Goal: Information Seeking & Learning: Compare options

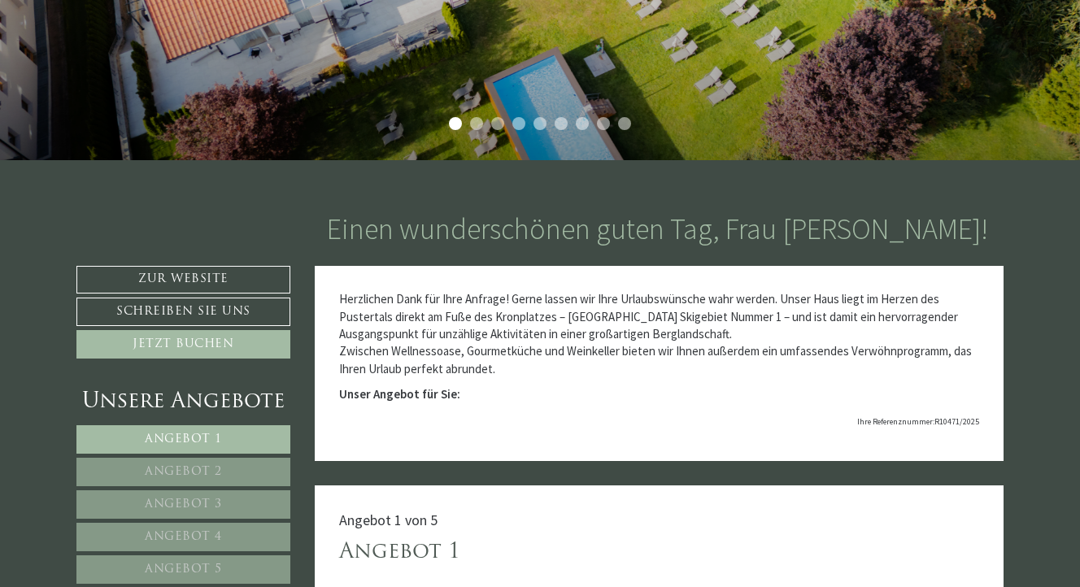
scroll to position [391, 0]
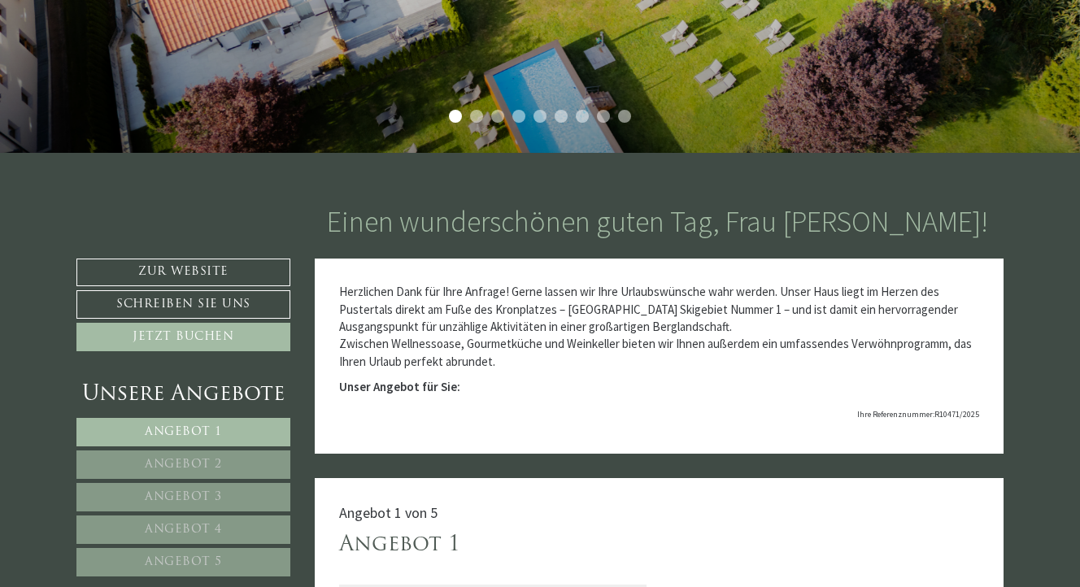
click at [205, 421] on link "Angebot 1" at bounding box center [183, 432] width 214 height 28
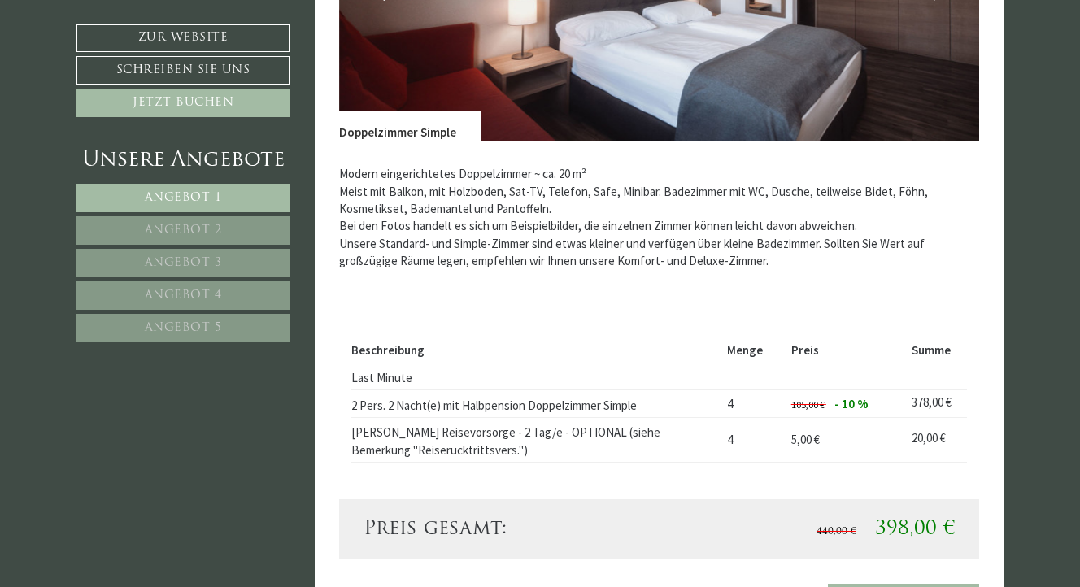
scroll to position [1259, 0]
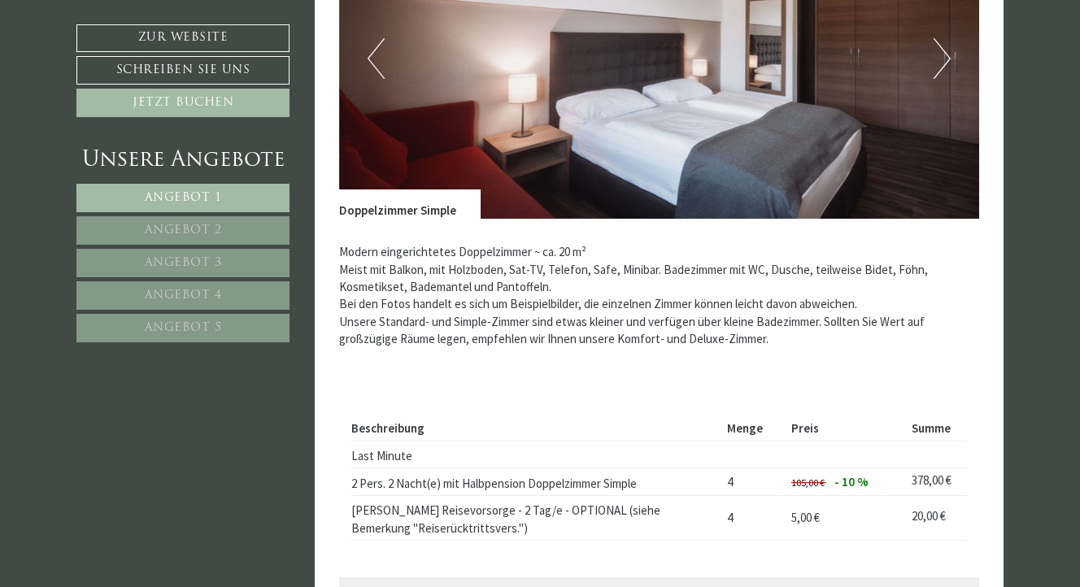
click at [937, 68] on button "Next" at bounding box center [942, 58] width 17 height 41
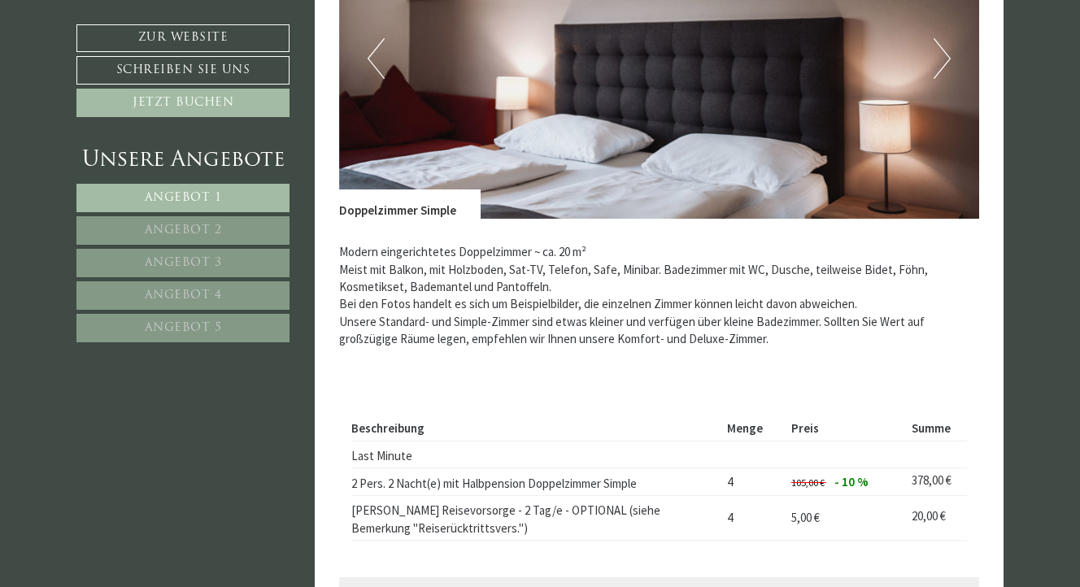
click at [936, 53] on button "Next" at bounding box center [942, 58] width 17 height 41
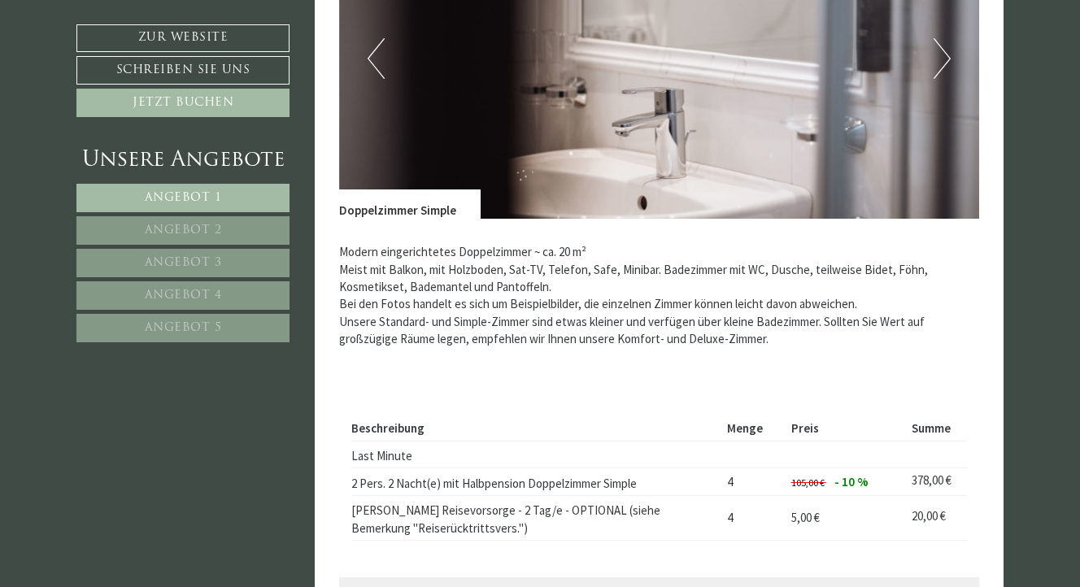
click at [936, 53] on button "Next" at bounding box center [942, 58] width 17 height 41
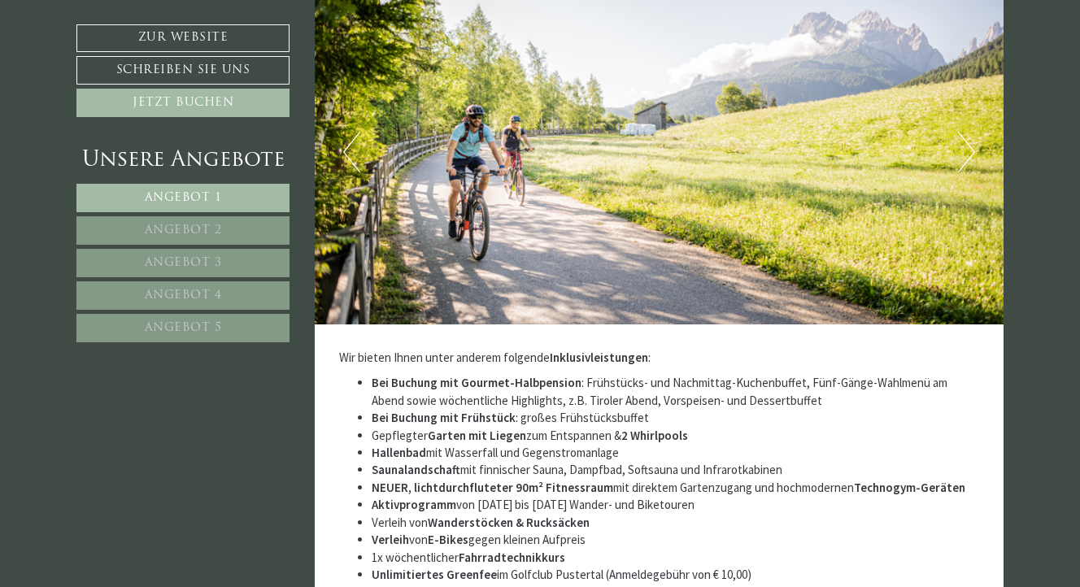
scroll to position [2626, 0]
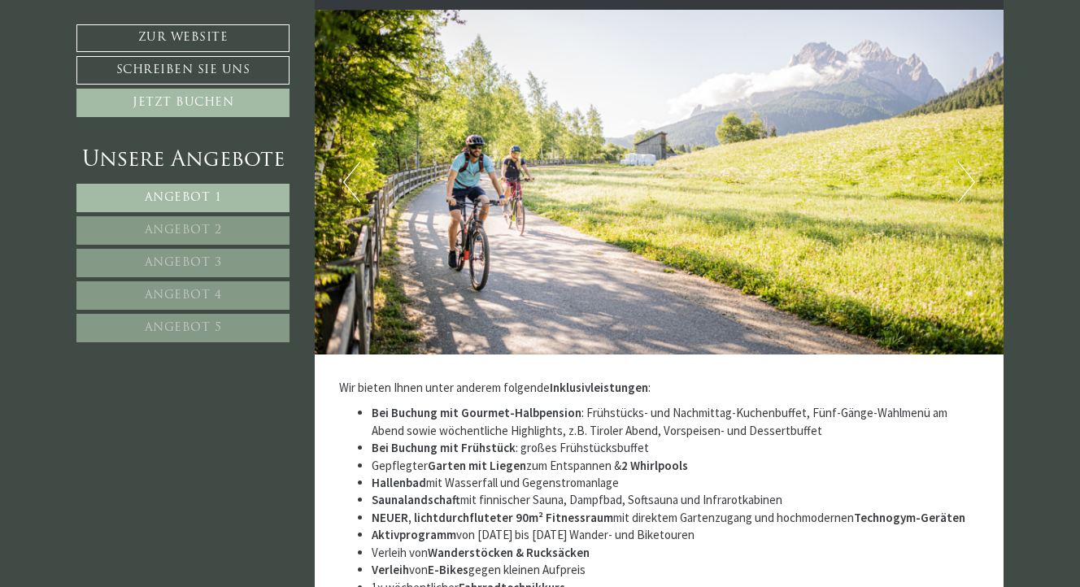
click at [972, 179] on button "Next" at bounding box center [966, 182] width 17 height 41
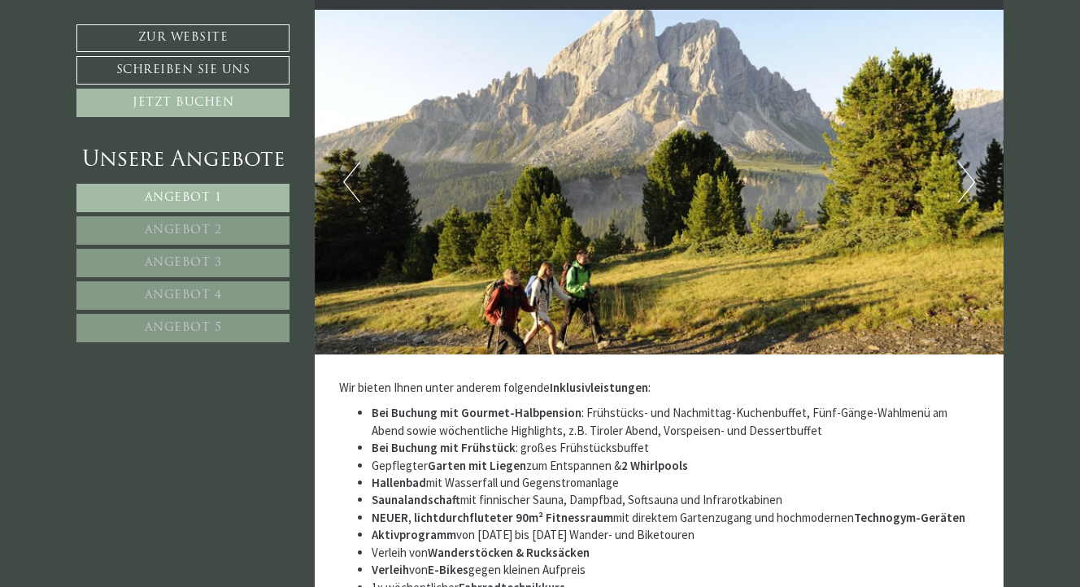
click at [972, 179] on button "Next" at bounding box center [966, 182] width 17 height 41
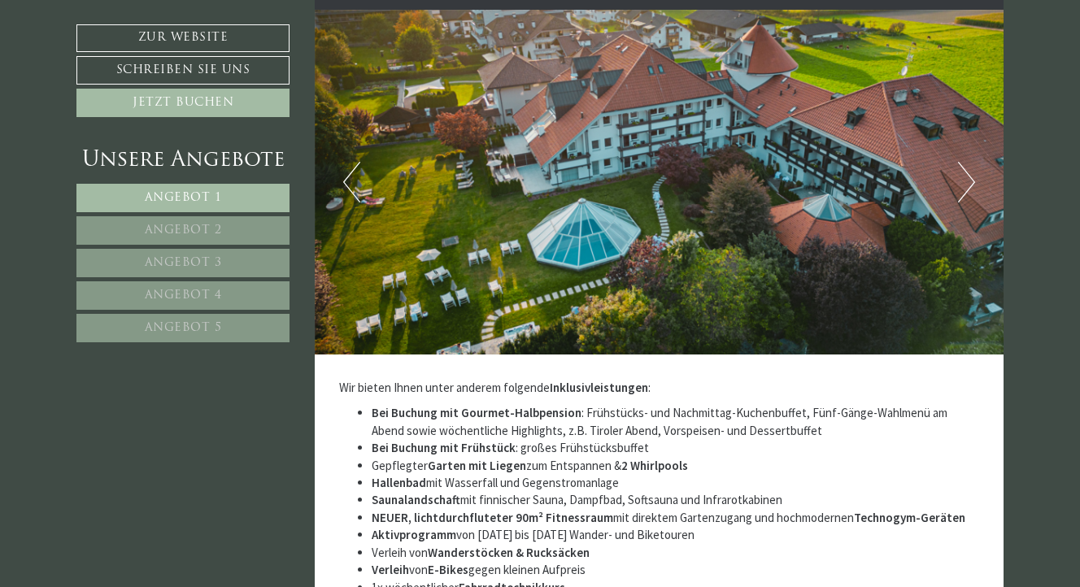
click at [972, 179] on button "Next" at bounding box center [966, 182] width 17 height 41
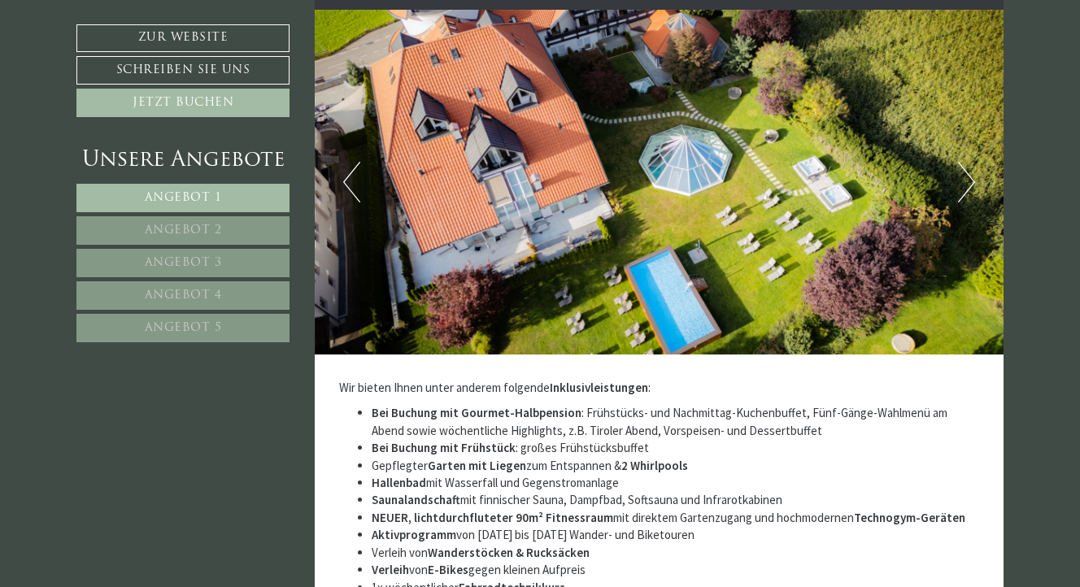
click at [972, 179] on button "Next" at bounding box center [966, 182] width 17 height 41
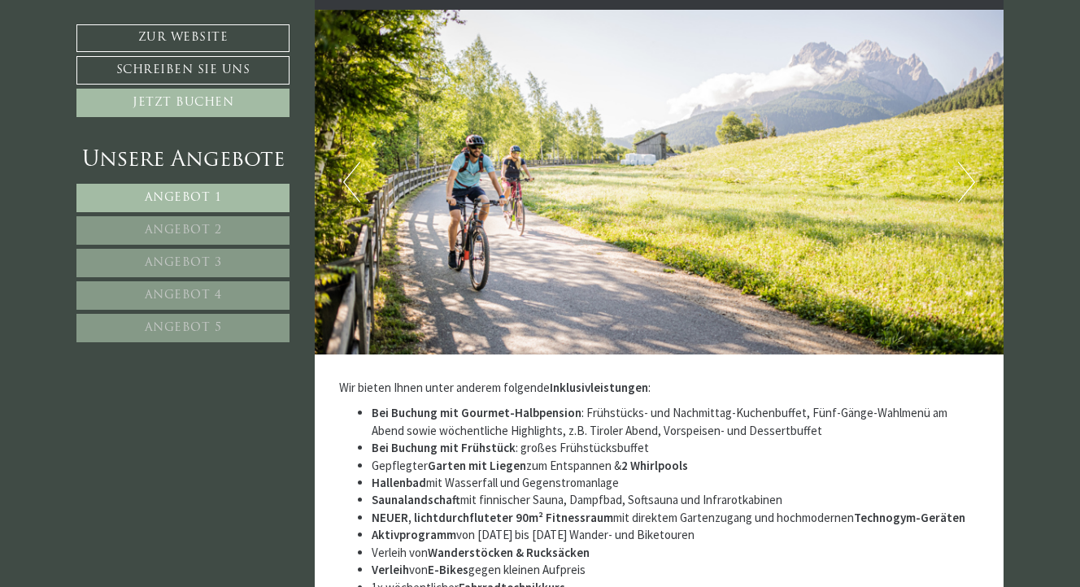
click at [972, 179] on button "Next" at bounding box center [966, 182] width 17 height 41
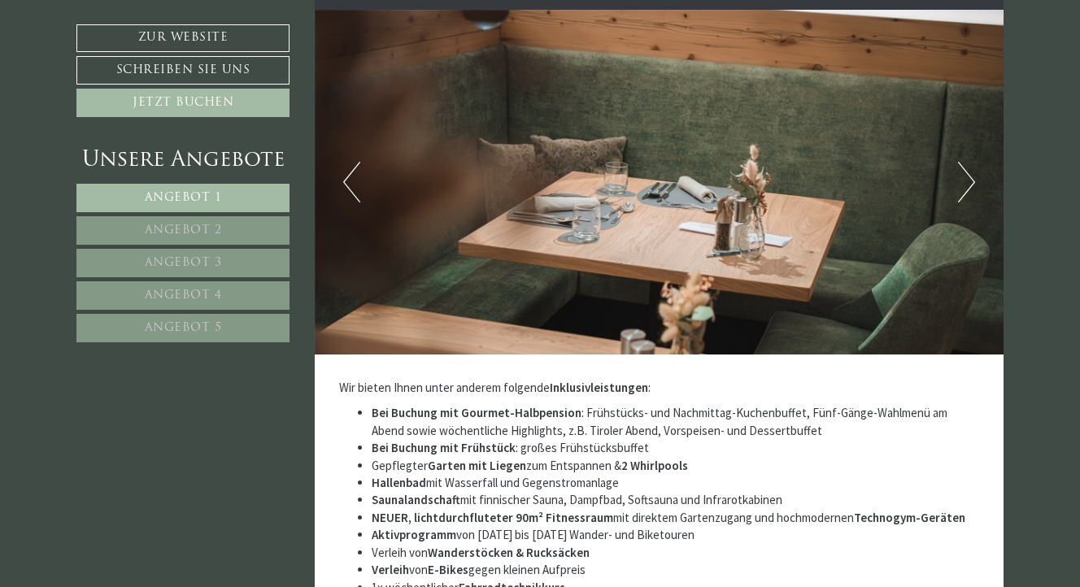
click at [972, 179] on button "Next" at bounding box center [966, 182] width 17 height 41
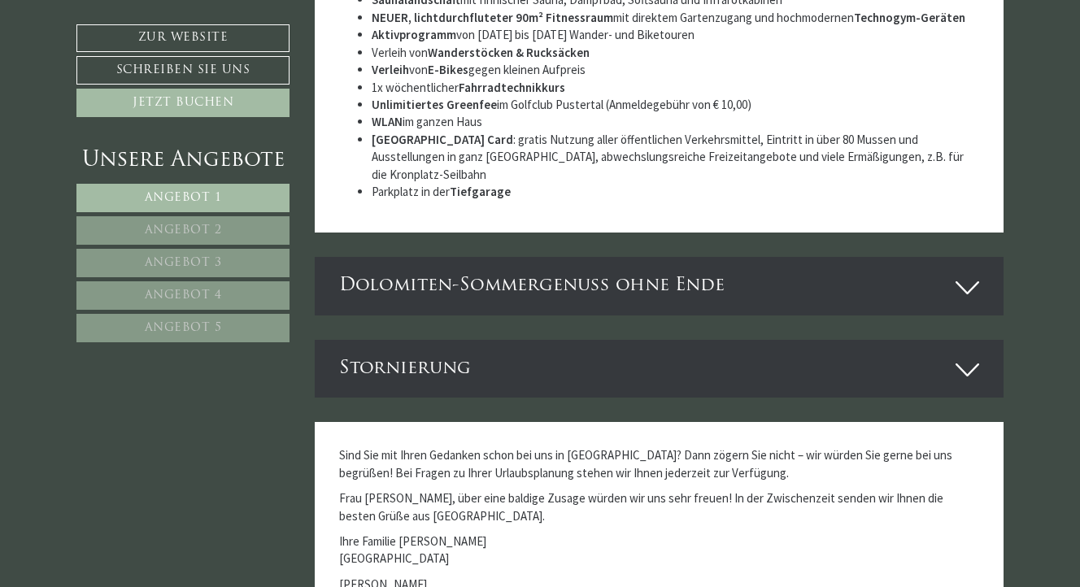
scroll to position [3212, 0]
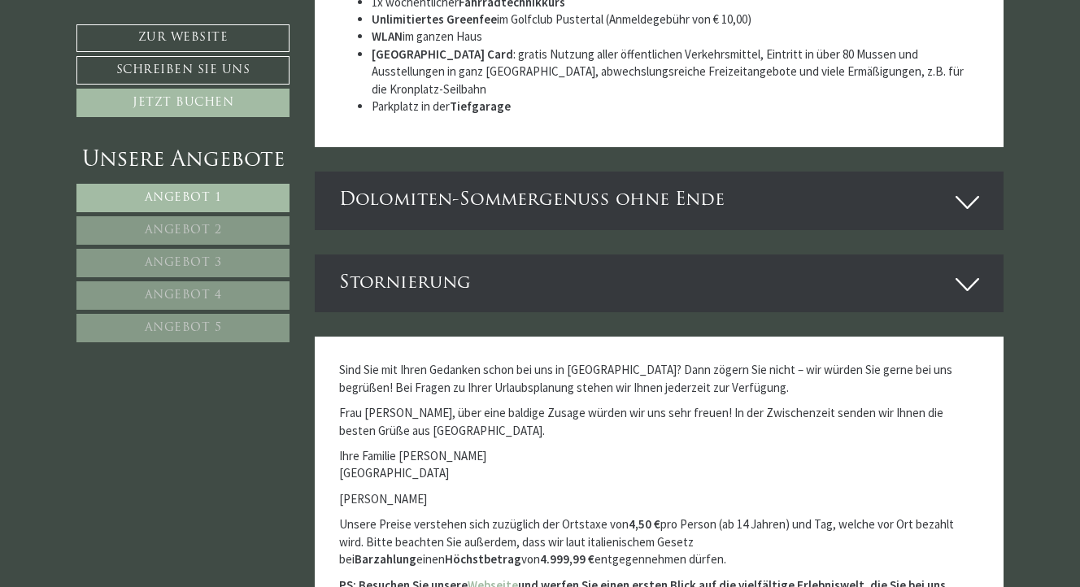
click at [970, 188] on icon at bounding box center [968, 202] width 24 height 28
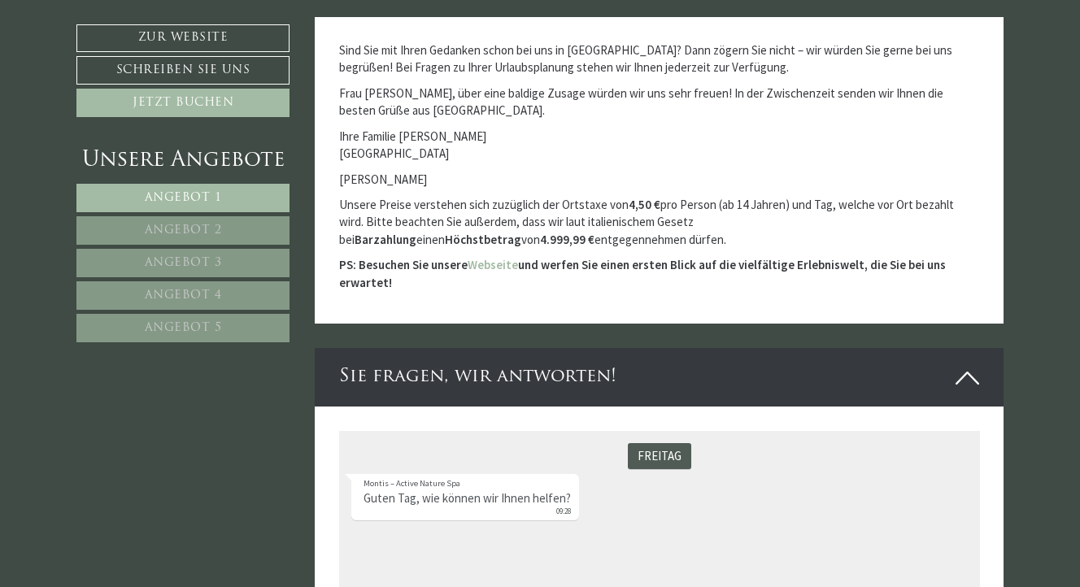
scroll to position [4188, 0]
click at [180, 221] on link "Angebot 2" at bounding box center [182, 230] width 213 height 28
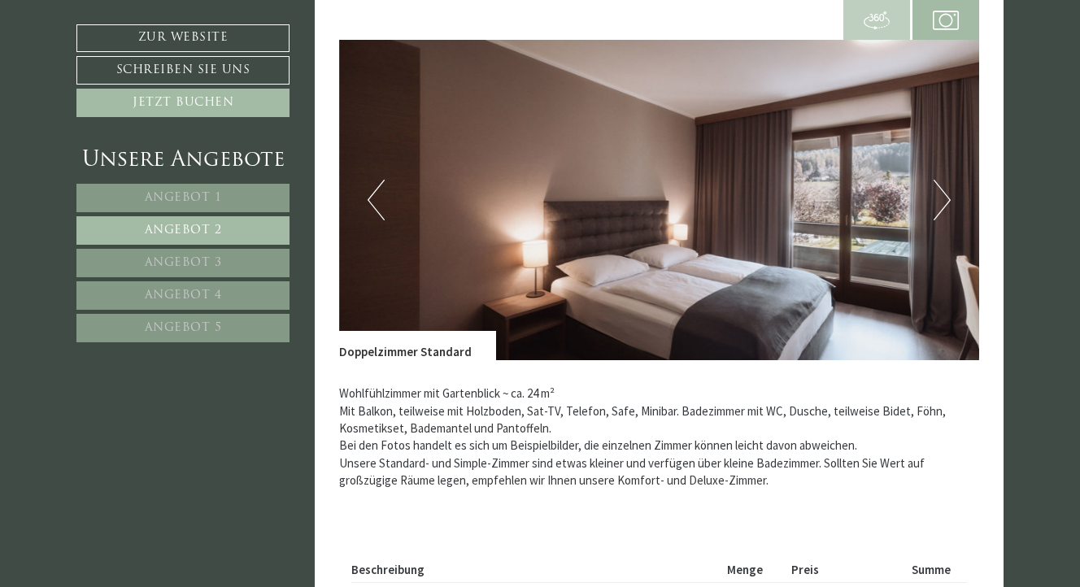
scroll to position [999, 0]
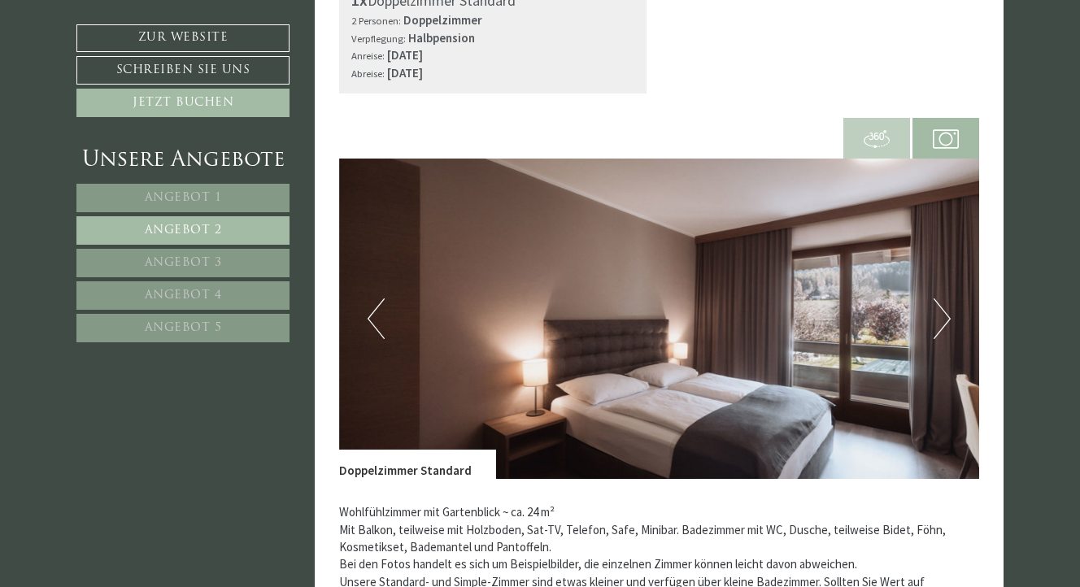
click at [862, 132] on span at bounding box center [877, 138] width 67 height 56
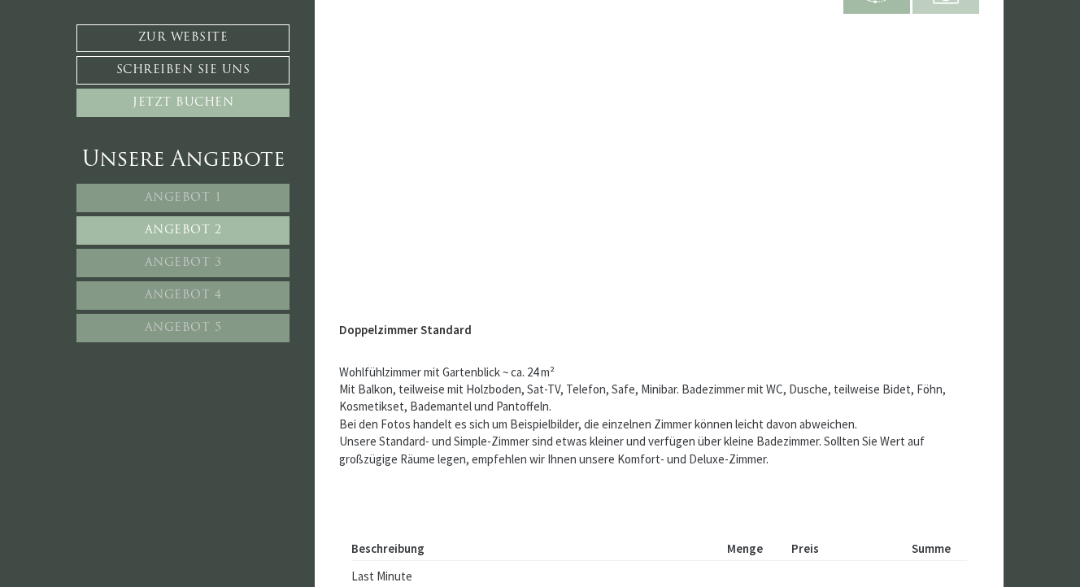
scroll to position [1129, 0]
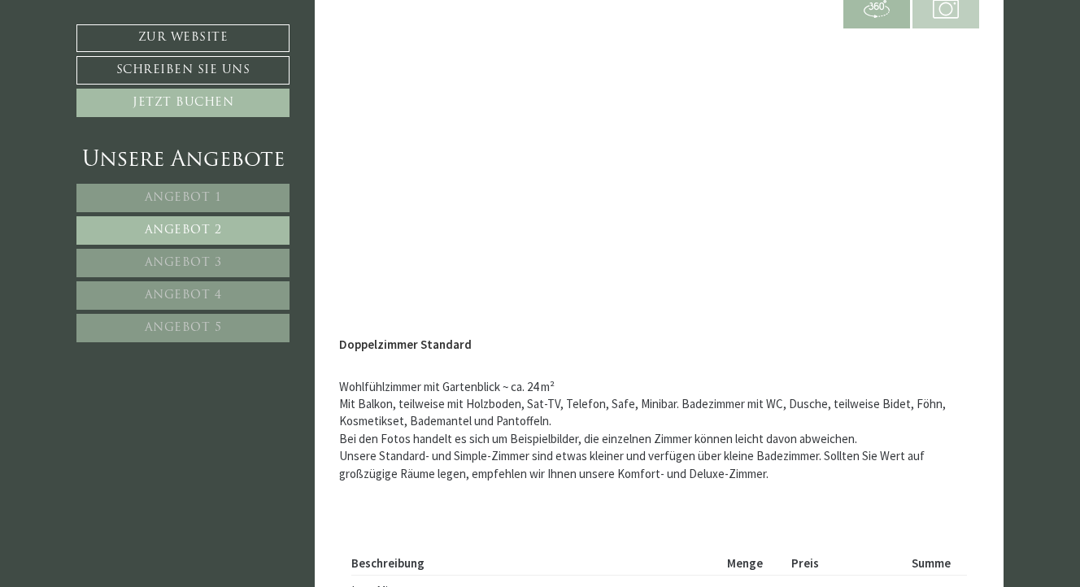
click at [192, 257] on span "Angebot 3" at bounding box center [183, 263] width 77 height 12
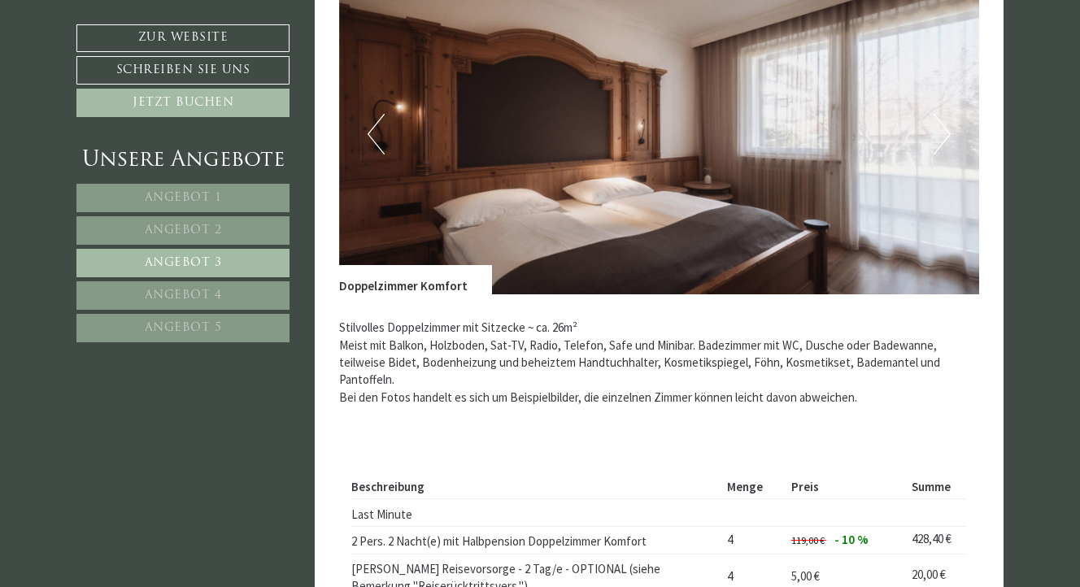
scroll to position [1194, 0]
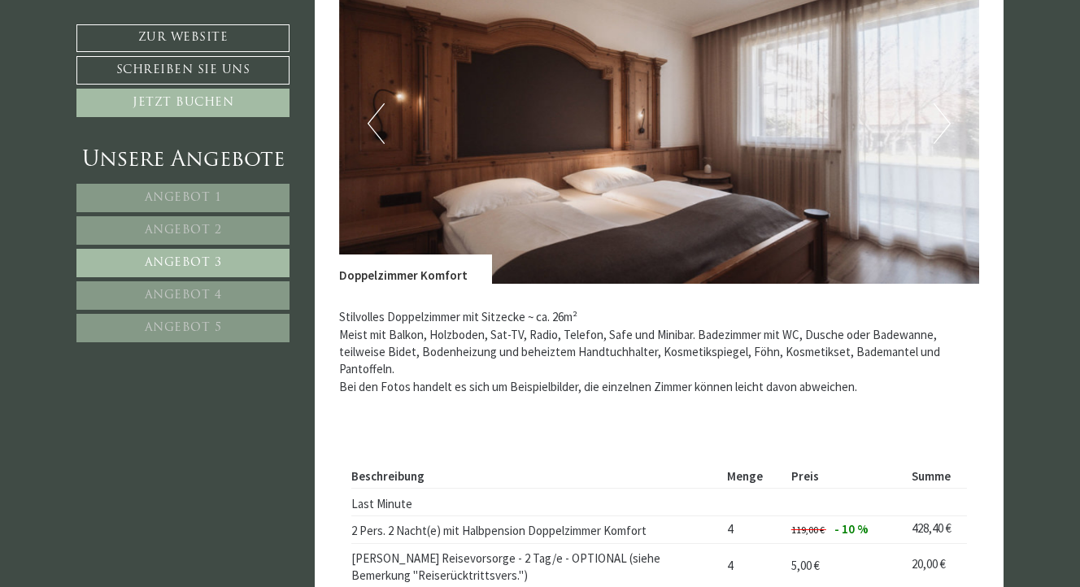
click at [941, 117] on button "Next" at bounding box center [942, 123] width 17 height 41
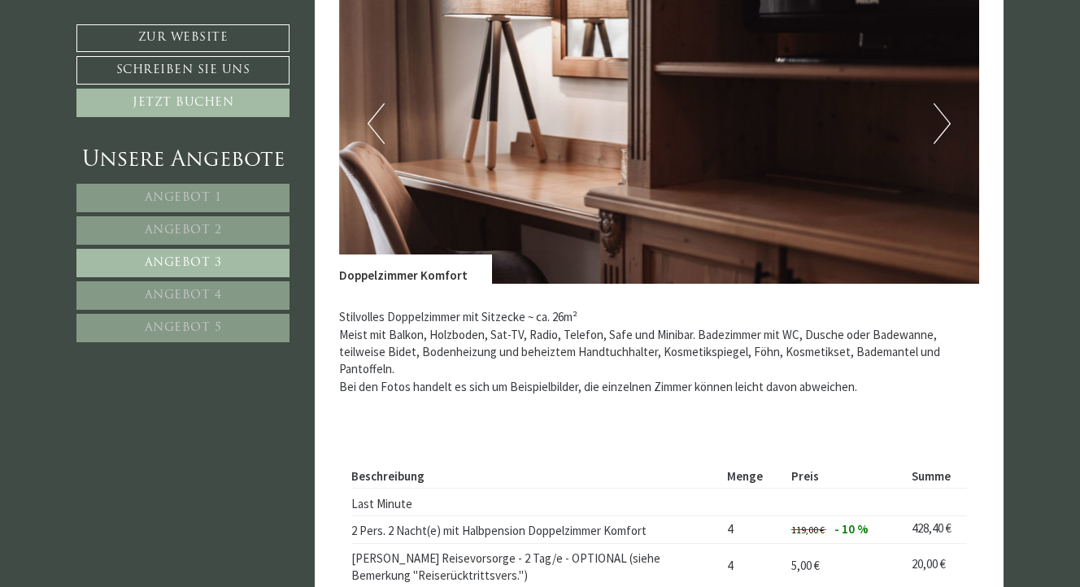
click at [939, 116] on button "Next" at bounding box center [942, 123] width 17 height 41
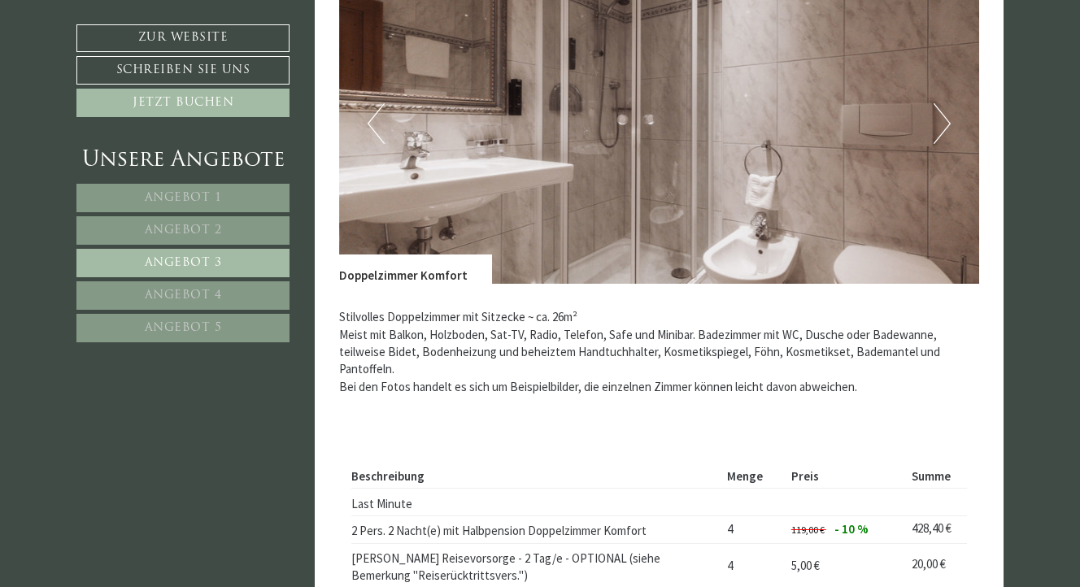
click at [939, 116] on button "Next" at bounding box center [942, 123] width 17 height 41
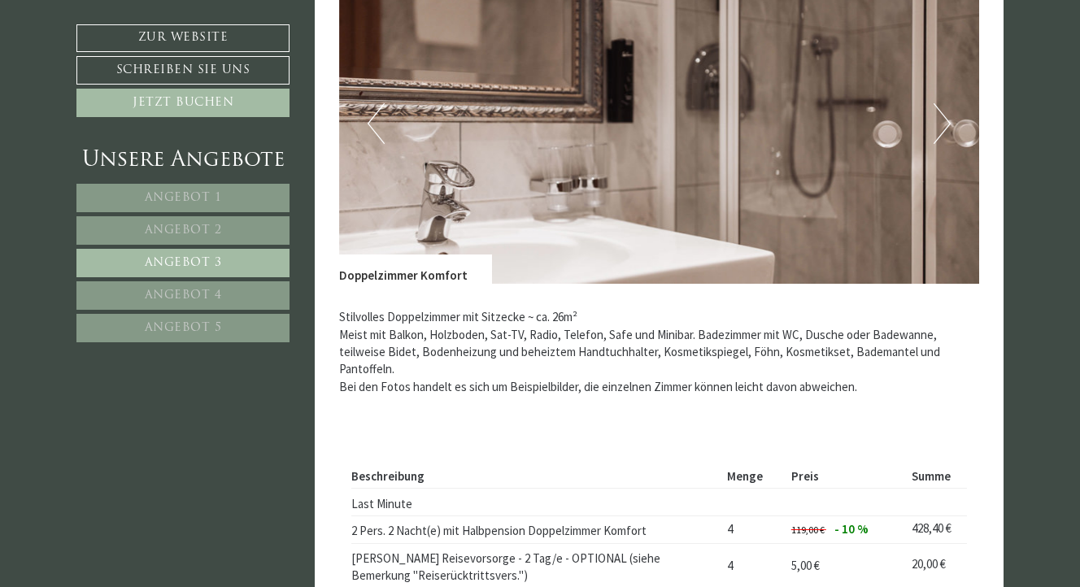
click at [939, 116] on button "Next" at bounding box center [942, 123] width 17 height 41
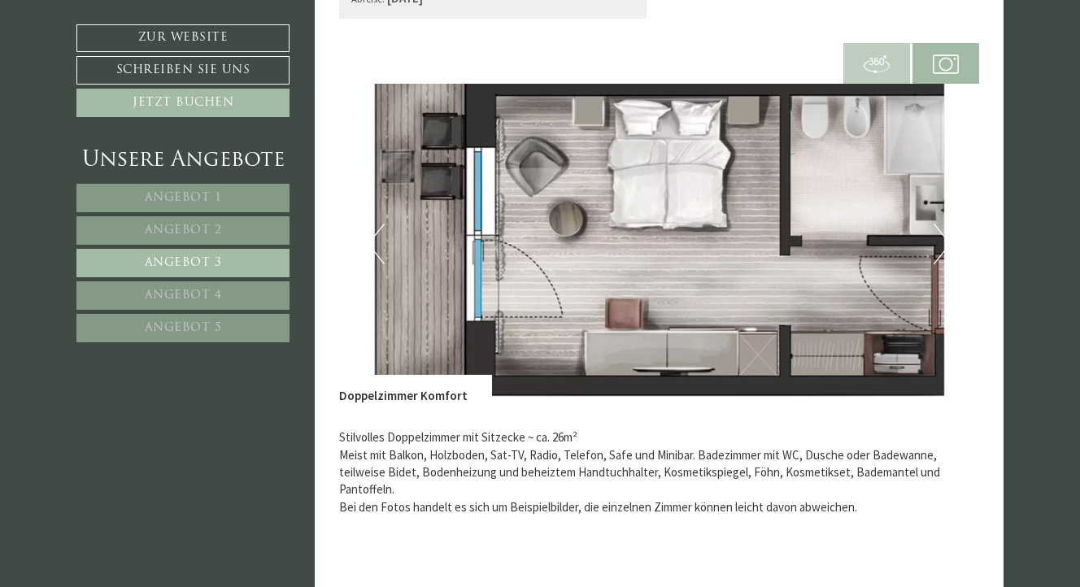
scroll to position [1064, 0]
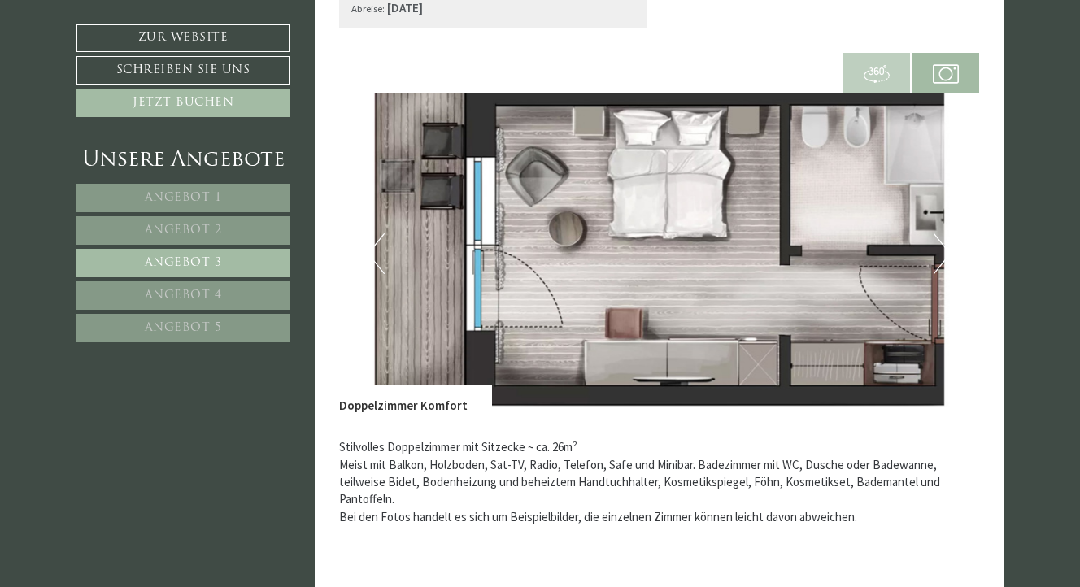
click at [179, 292] on span "Angebot 4" at bounding box center [183, 296] width 77 height 12
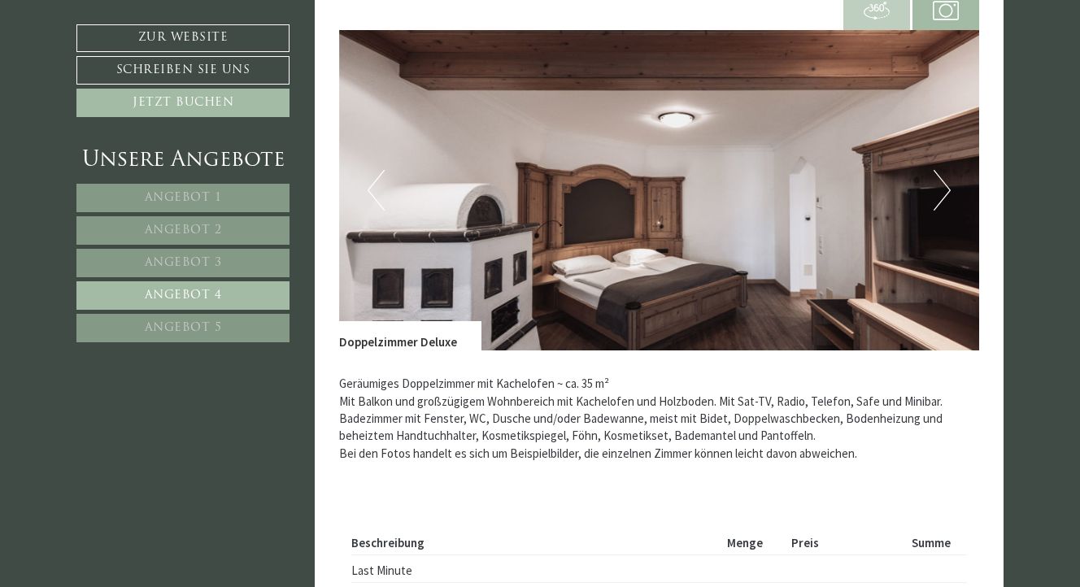
scroll to position [1129, 0]
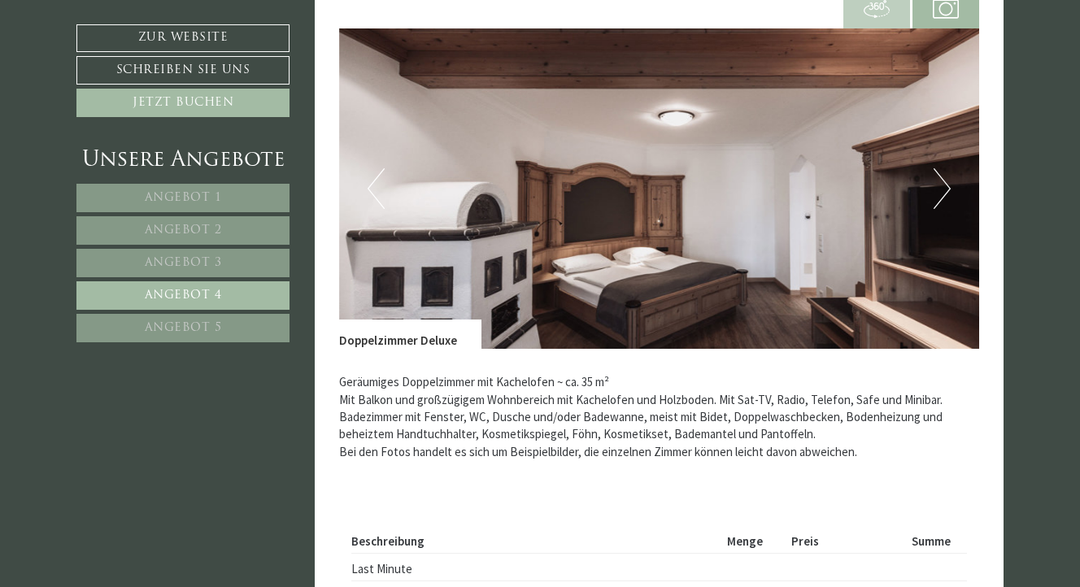
click at [940, 192] on button "Next" at bounding box center [942, 188] width 17 height 41
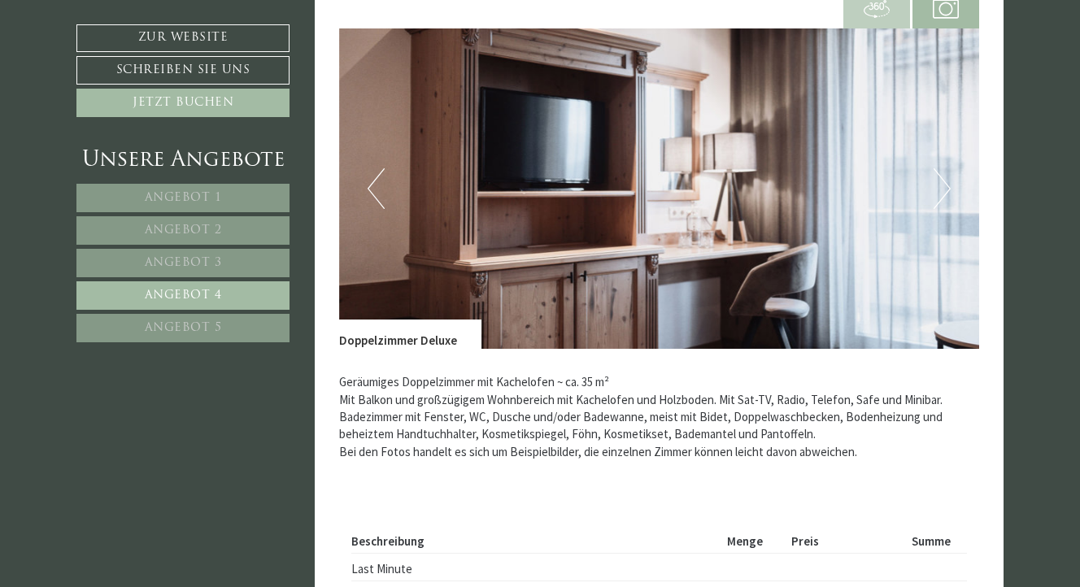
click at [940, 192] on button "Next" at bounding box center [942, 188] width 17 height 41
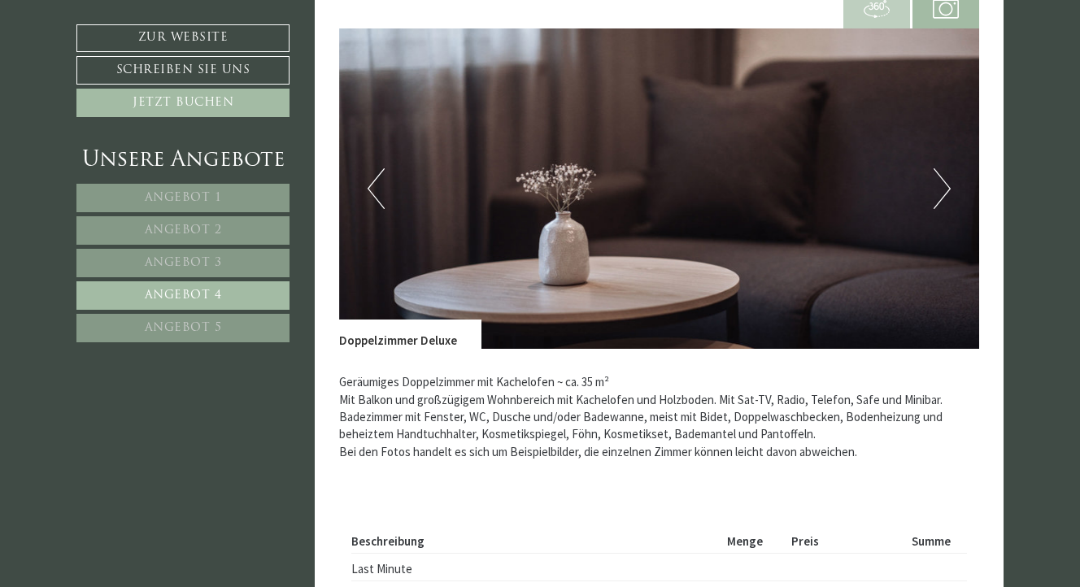
click at [940, 192] on button "Next" at bounding box center [942, 188] width 17 height 41
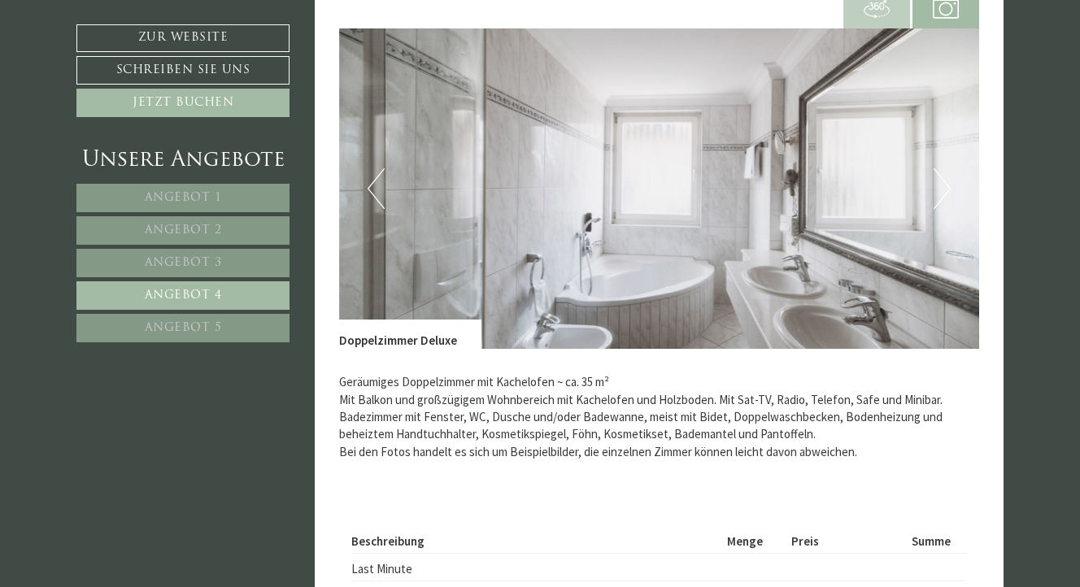
click at [940, 192] on button "Next" at bounding box center [942, 188] width 17 height 41
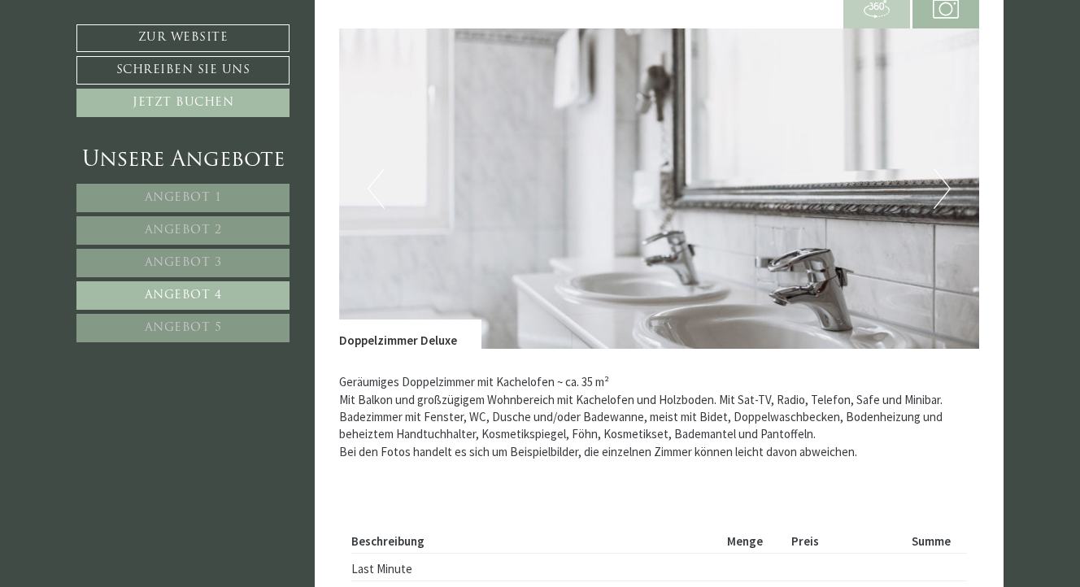
click at [940, 192] on button "Next" at bounding box center [942, 188] width 17 height 41
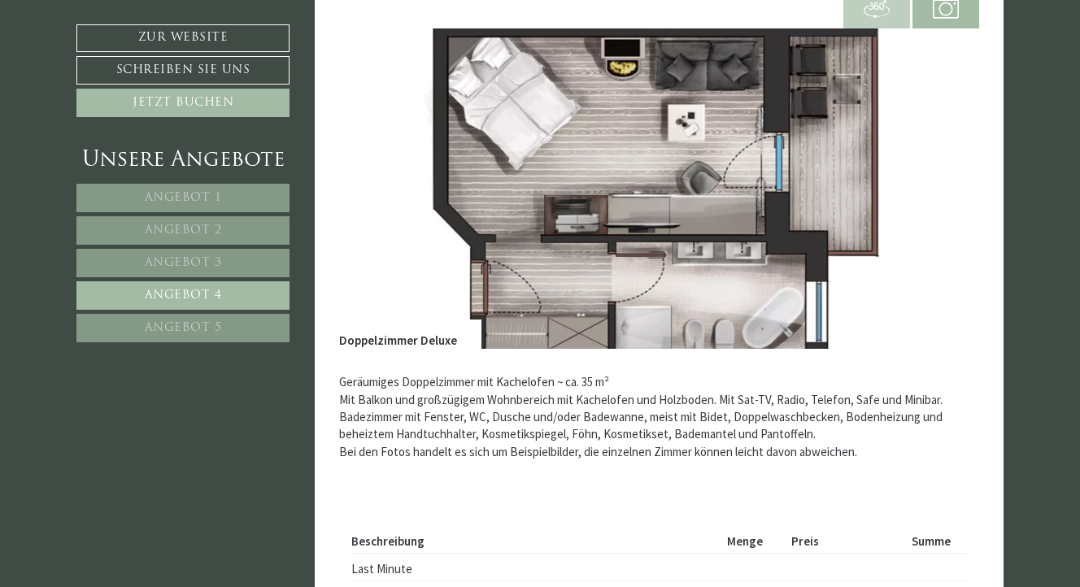
click at [174, 316] on link "Angebot 5" at bounding box center [182, 328] width 213 height 28
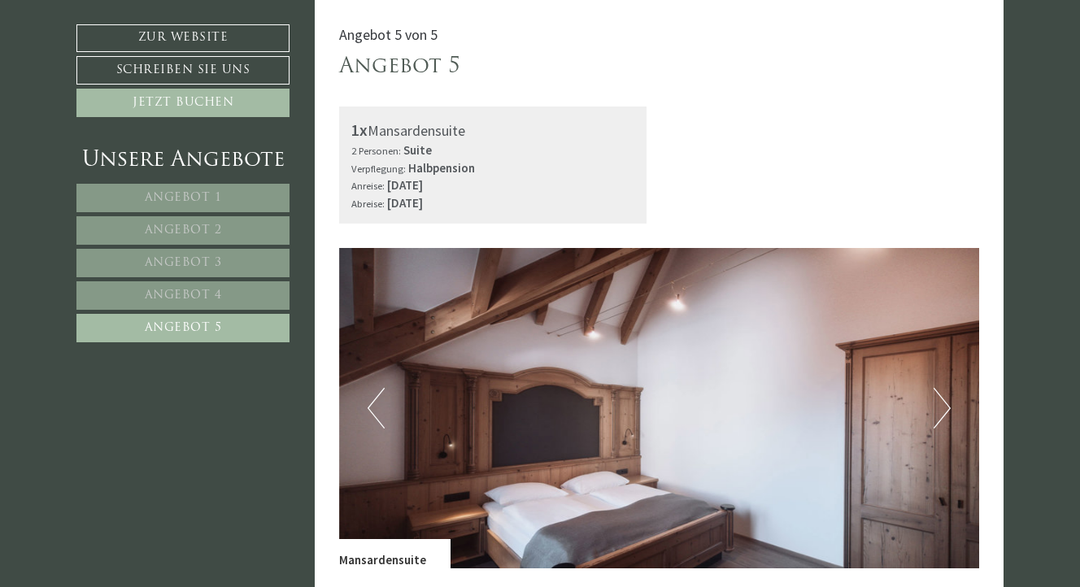
click at [171, 225] on span "Angebot 2" at bounding box center [183, 231] width 77 height 12
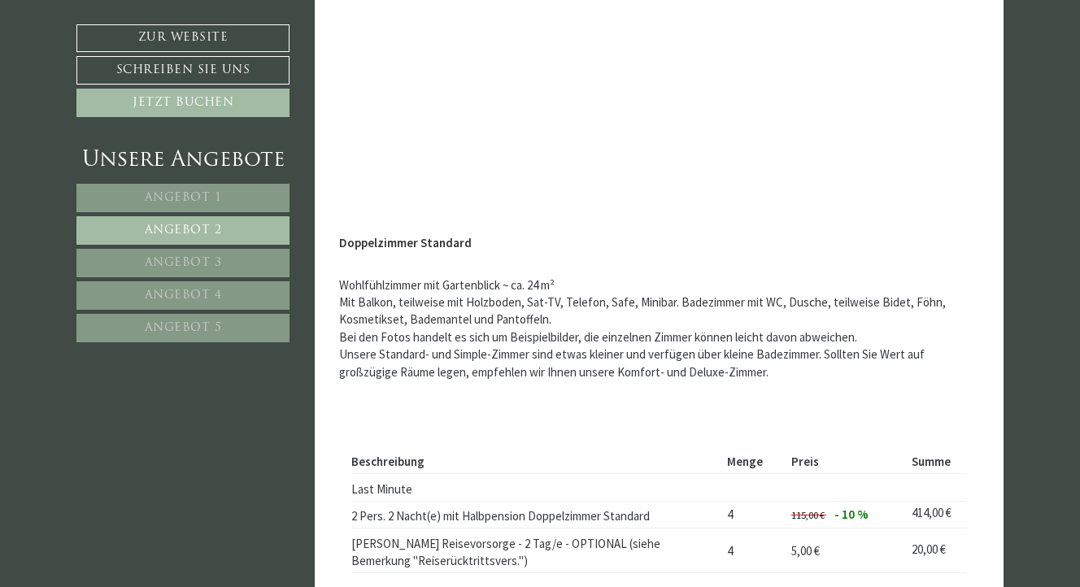
scroll to position [1064, 0]
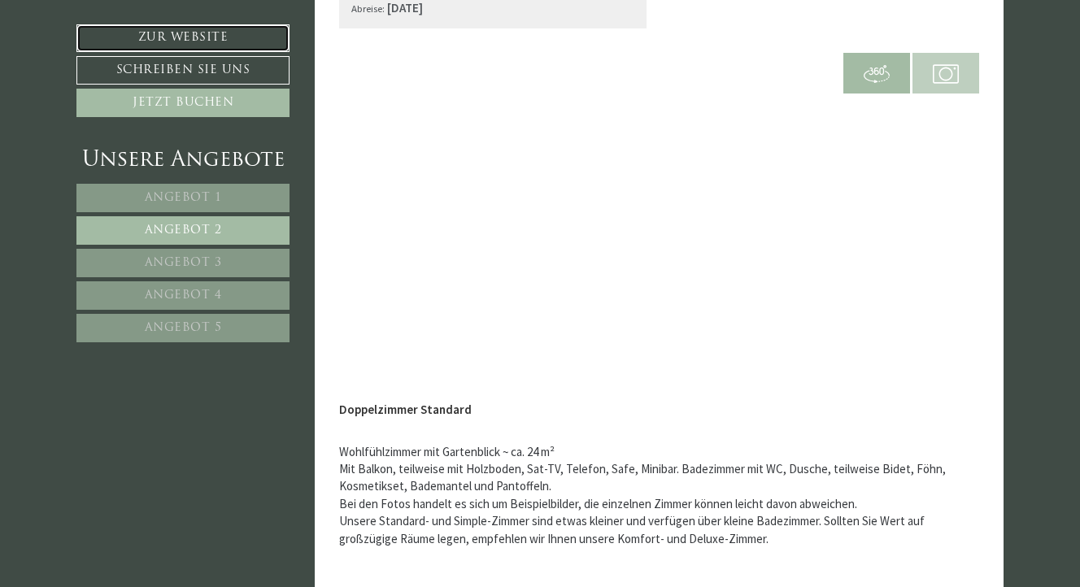
click at [168, 36] on link "Zur Website" at bounding box center [182, 38] width 213 height 28
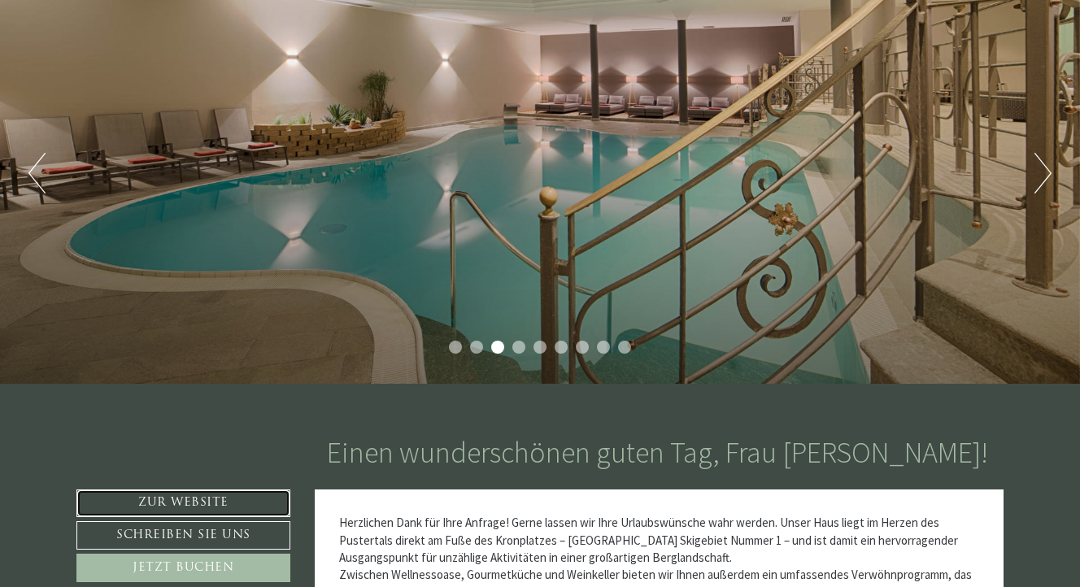
scroll to position [0, 0]
